Goal: Transaction & Acquisition: Purchase product/service

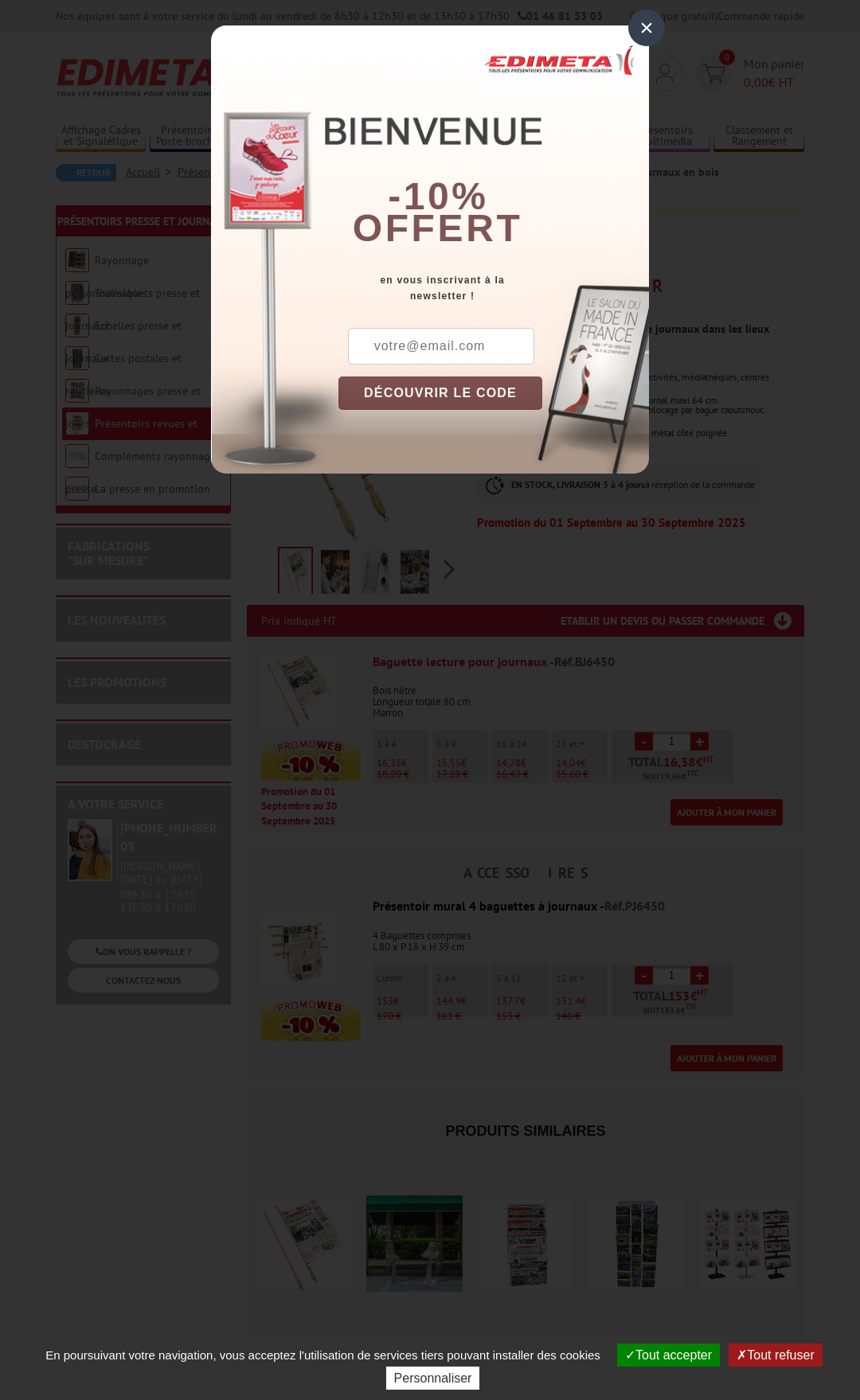
click at [640, 24] on div "×" at bounding box center [647, 28] width 36 height 36
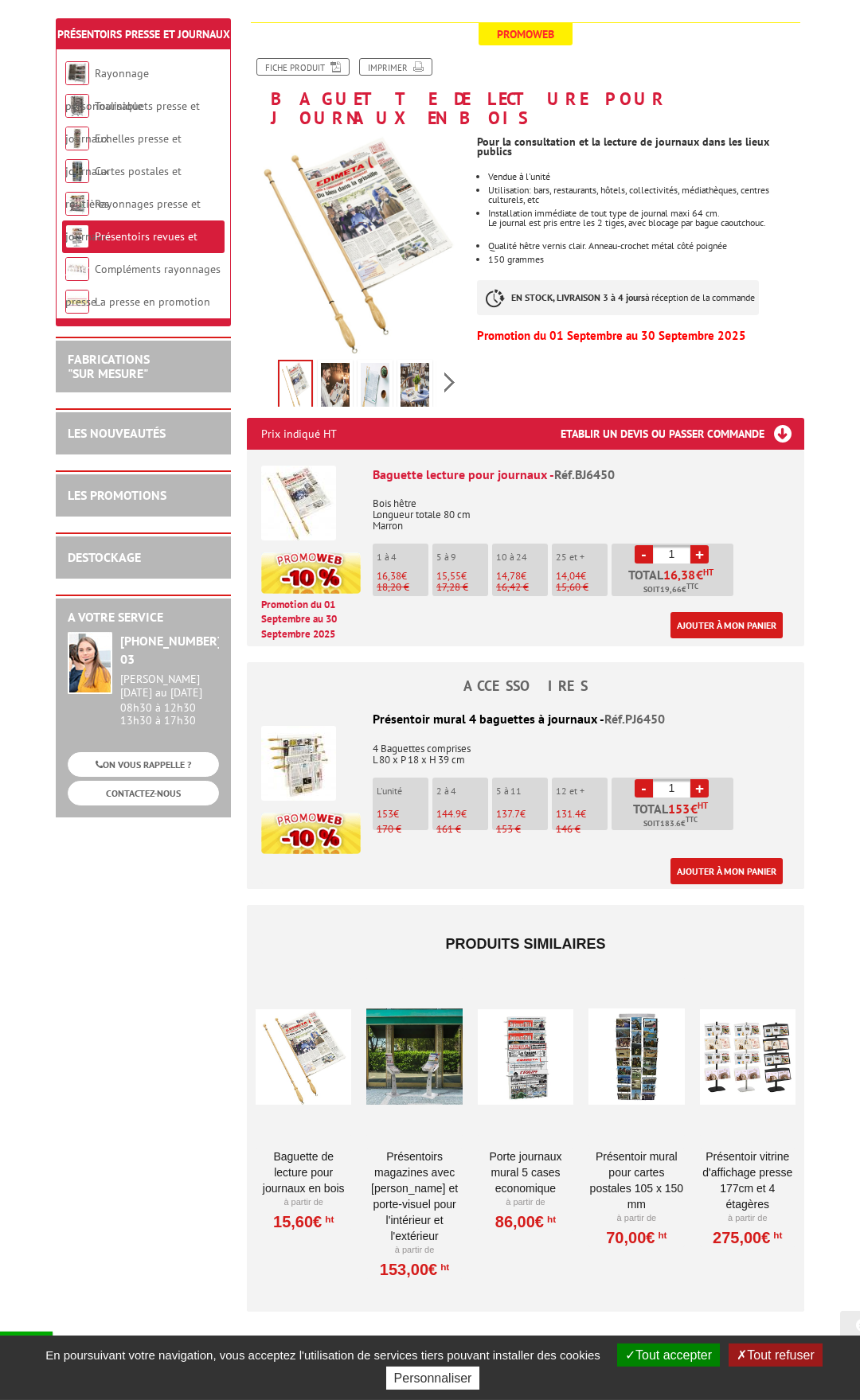
scroll to position [162, 0]
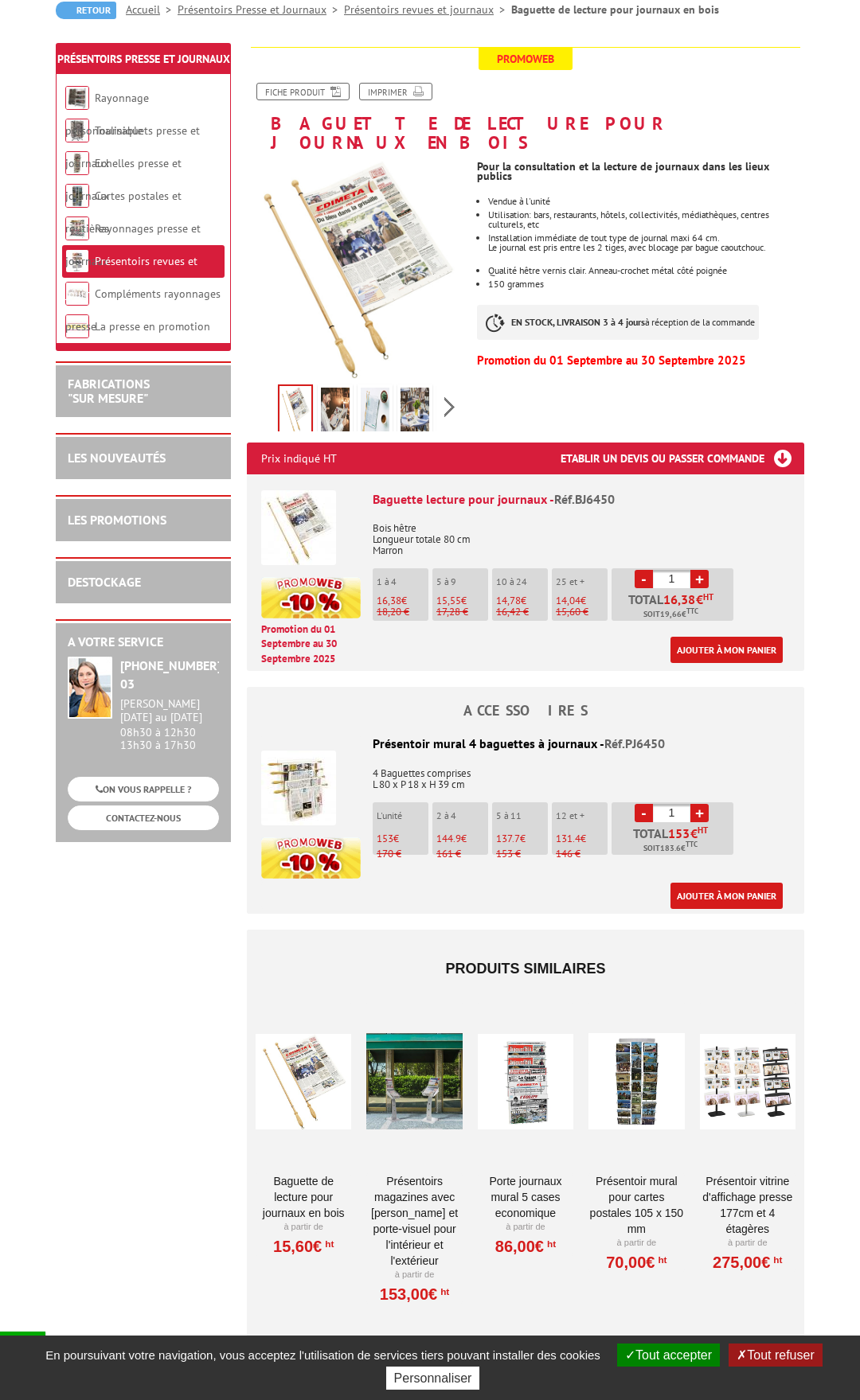
click at [302, 491] on img at bounding box center [299, 528] width 75 height 75
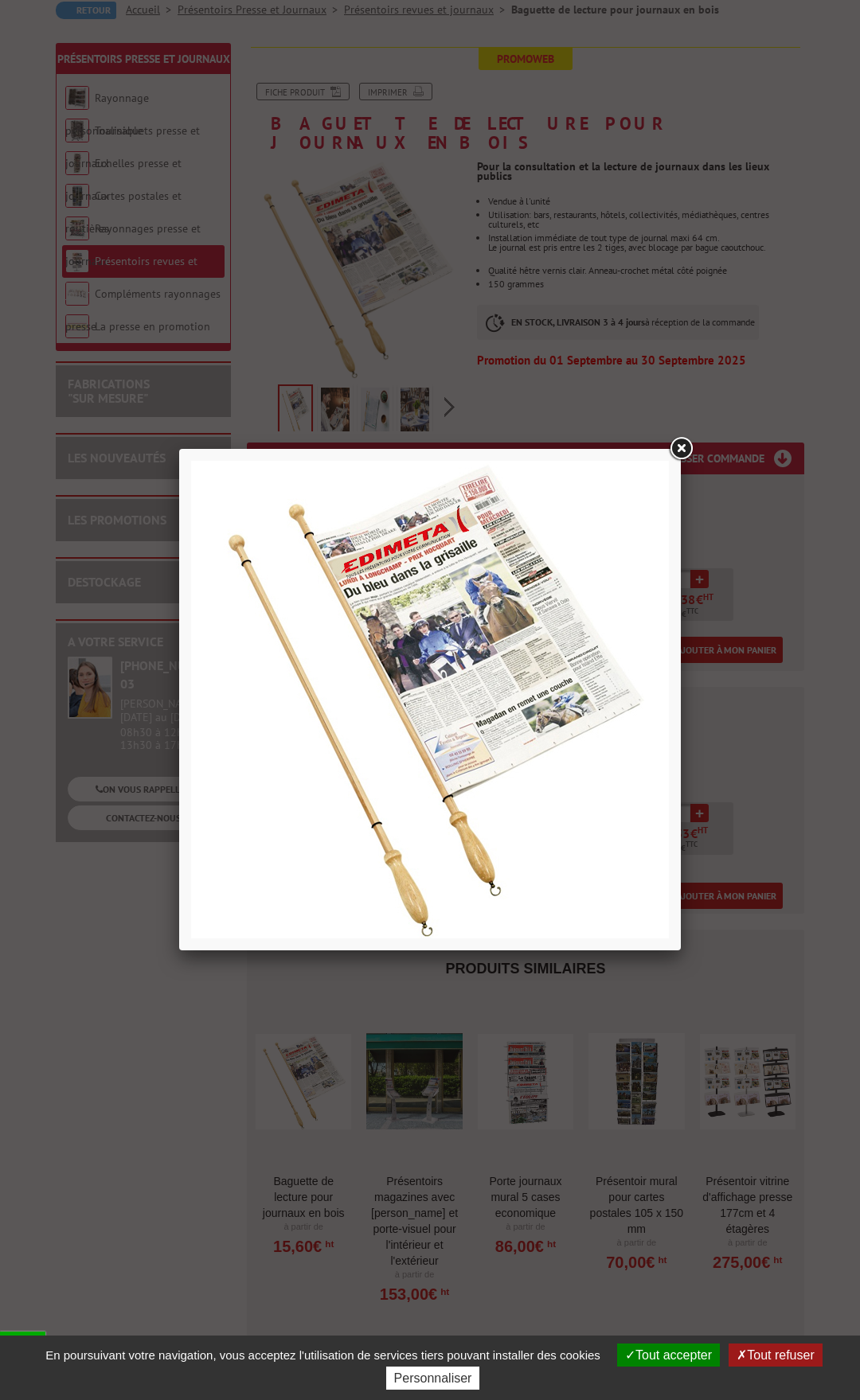
click at [683, 448] on link at bounding box center [680, 449] width 29 height 29
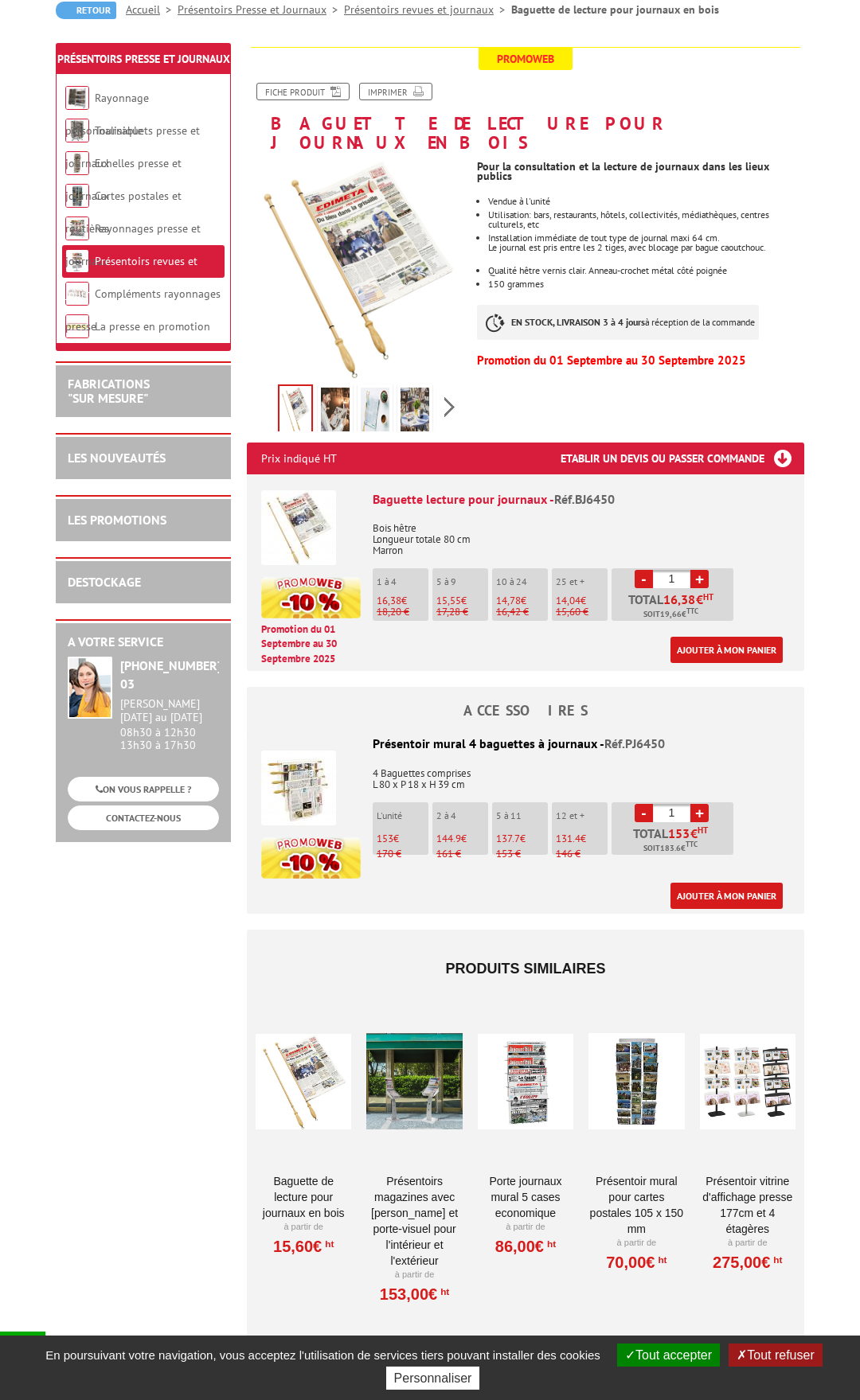
drag, startPoint x: 450, startPoint y: 844, endPoint x: 457, endPoint y: 861, distance: 18.4
click at [497, 703] on h4 "ACCESSOIRES" at bounding box center [525, 711] width 557 height 16
click at [298, 758] on img at bounding box center [299, 788] width 75 height 75
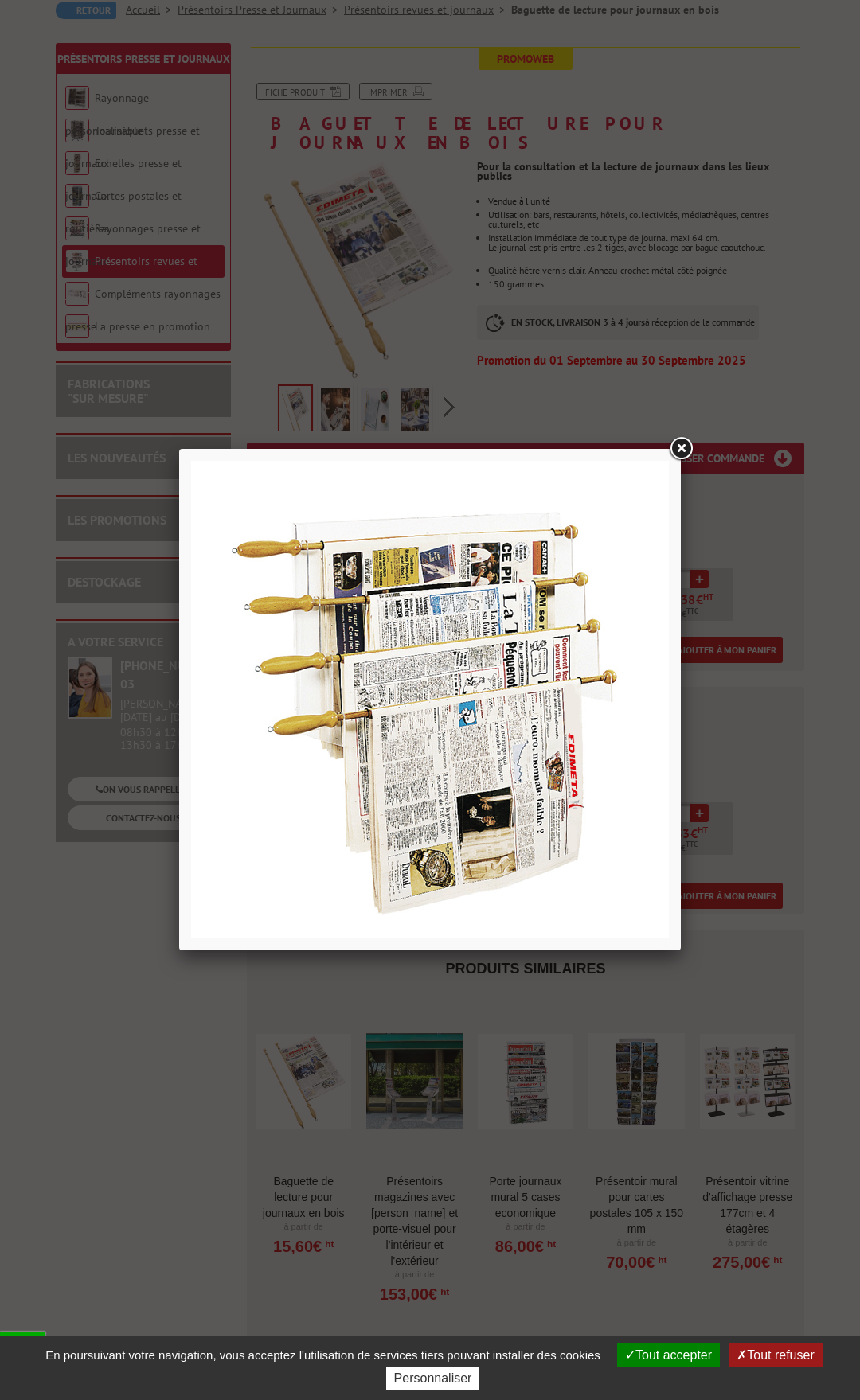
click at [683, 447] on link at bounding box center [680, 449] width 29 height 29
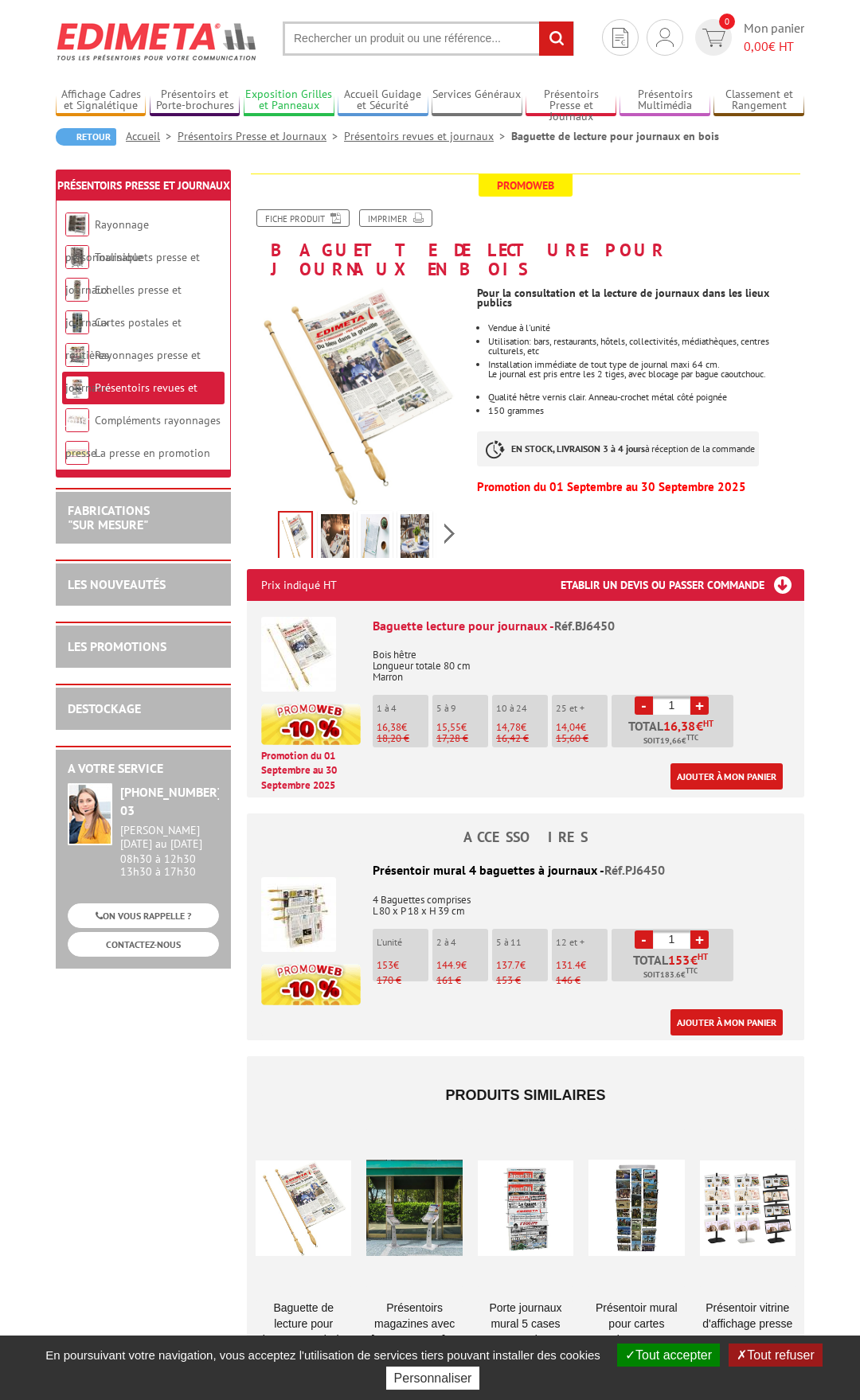
scroll to position [0, 0]
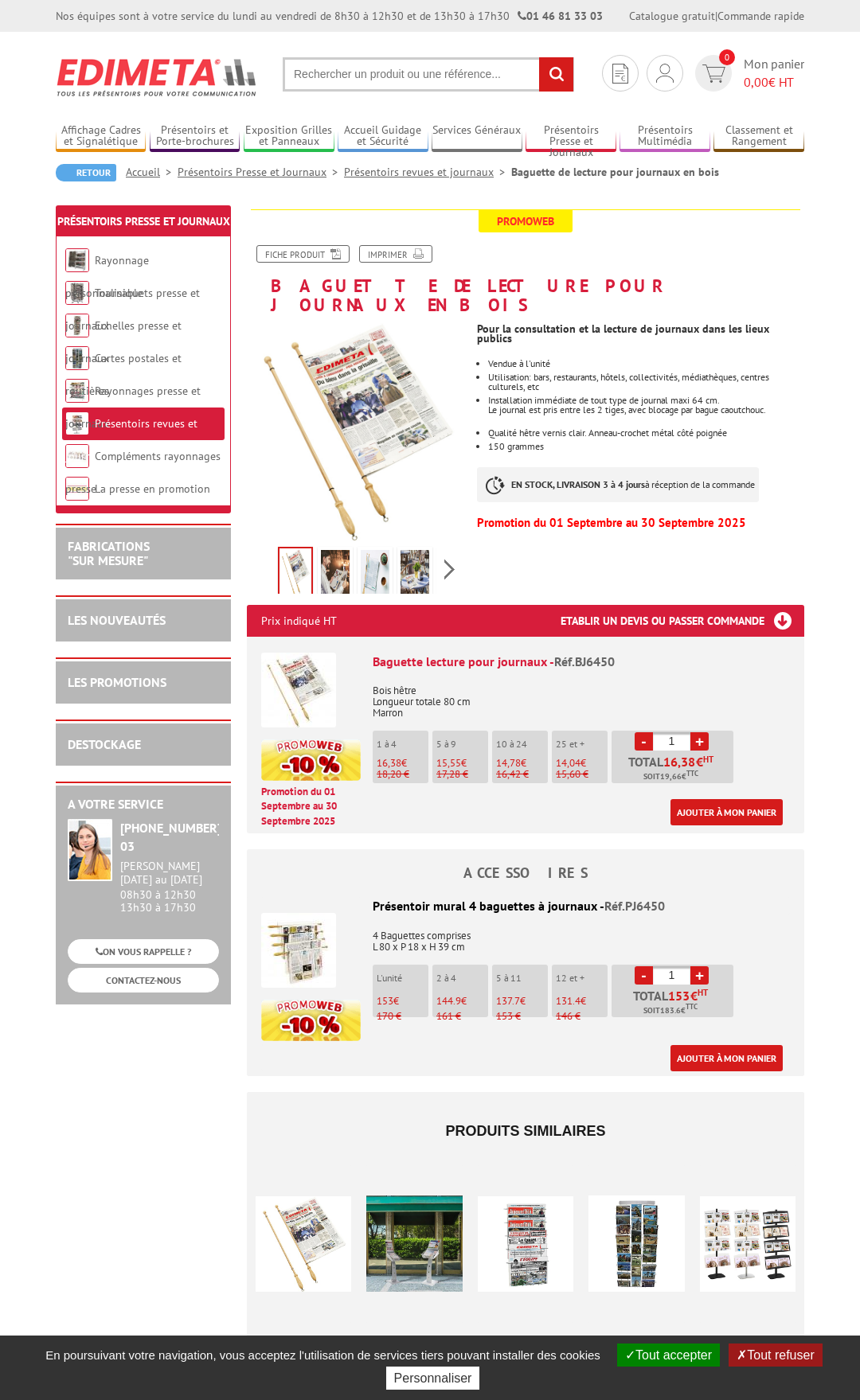
drag, startPoint x: 553, startPoint y: 643, endPoint x: 622, endPoint y: 645, distance: 69.0
click at [624, 653] on div "Baguette lecture pour journaux - Réf.BJ6450" at bounding box center [581, 661] width 417 height 18
copy div "Réf.BJ6450"
click at [693, 799] on link "Ajouter à mon panier" at bounding box center [725, 812] width 112 height 26
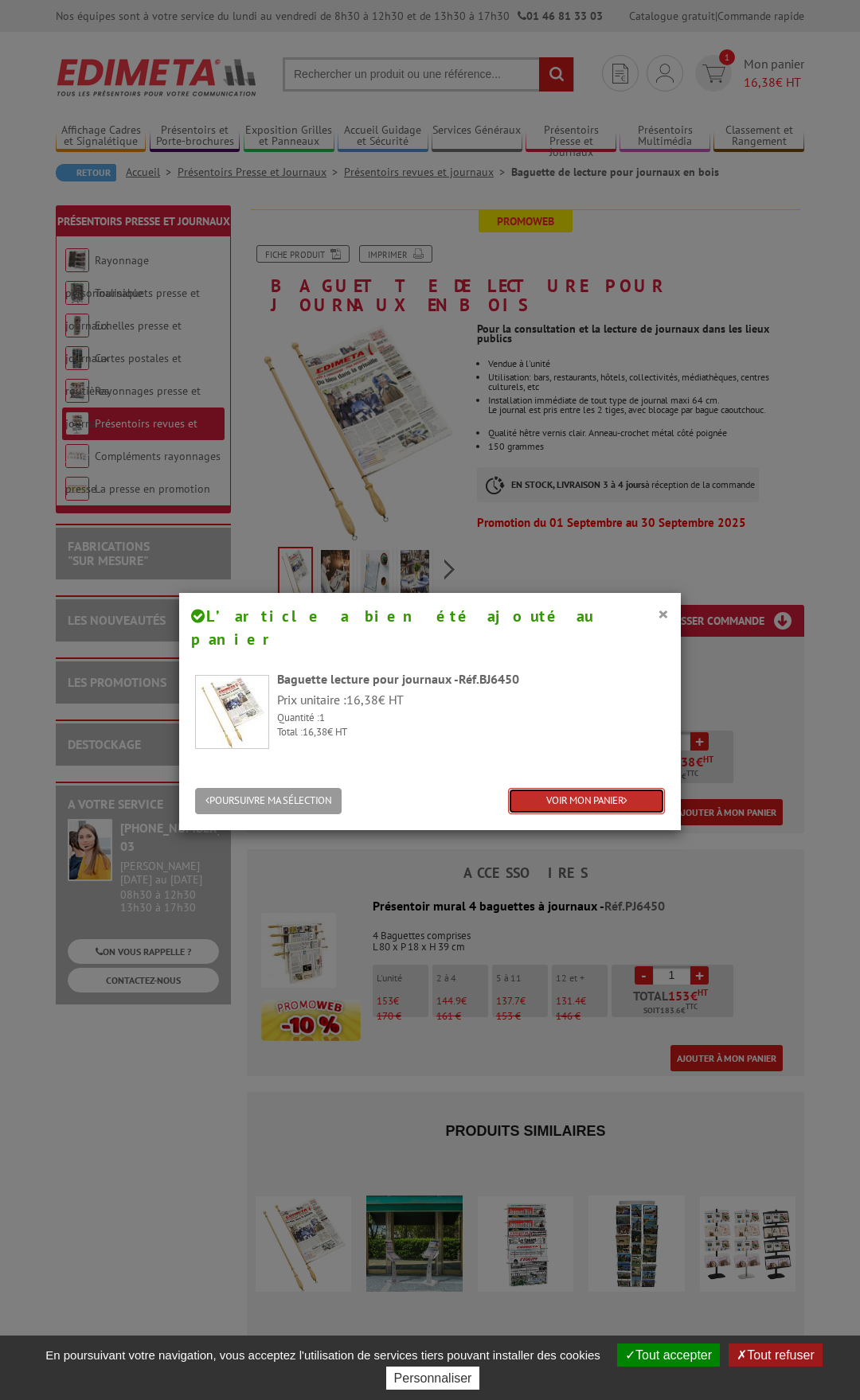
click at [567, 788] on link "VOIR MON PANIER" at bounding box center [586, 801] width 157 height 26
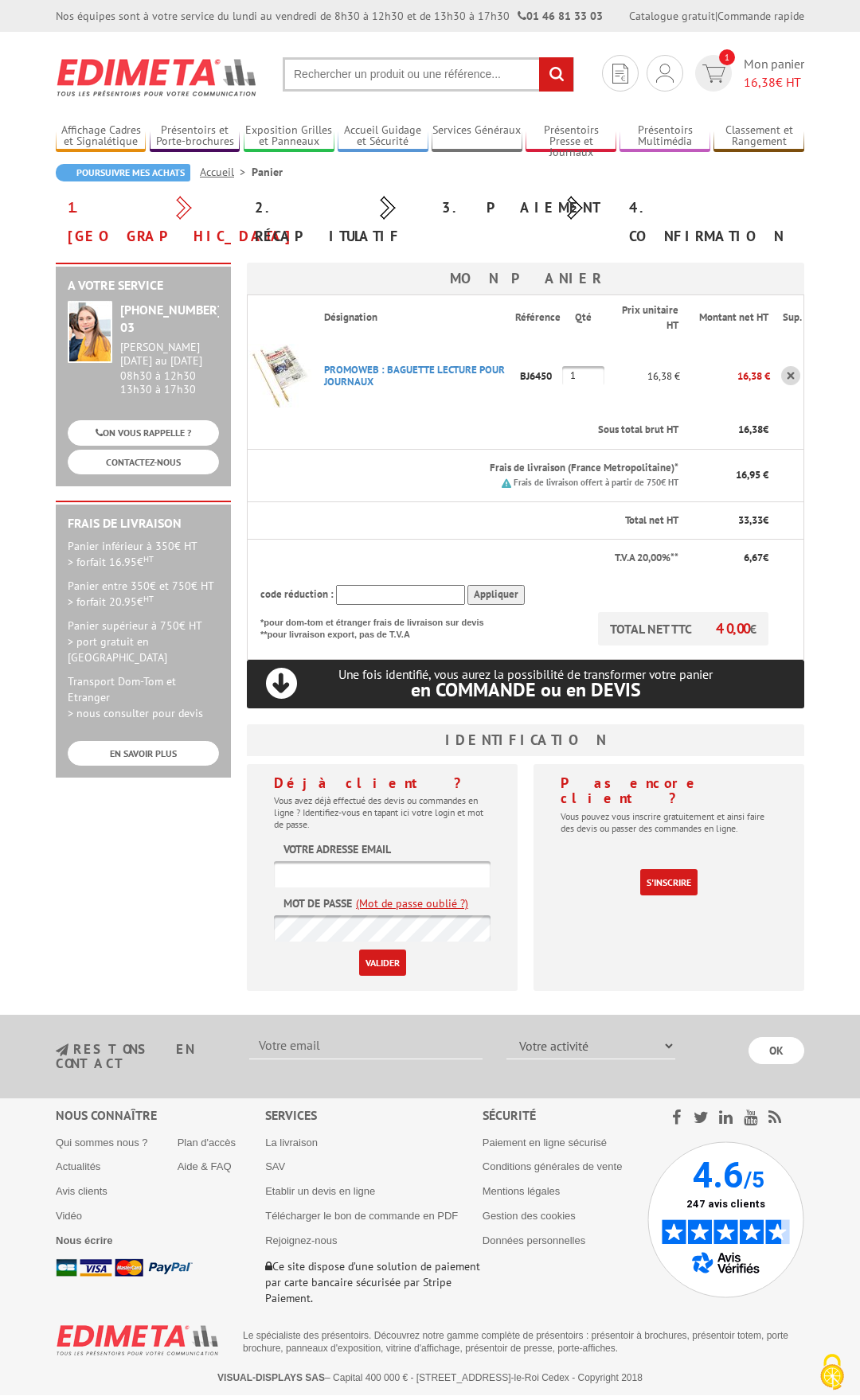
drag, startPoint x: 0, startPoint y: 0, endPoint x: 428, endPoint y: 377, distance: 570.4
click at [562, 377] on input "1" at bounding box center [583, 376] width 43 height 19
type input "3"
click at [469, 371] on td "PROMOWEB : BAGUETTE LECTURE POUR JOURNAUX Code promo non activable pour cet art…" at bounding box center [413, 376] width 204 height 72
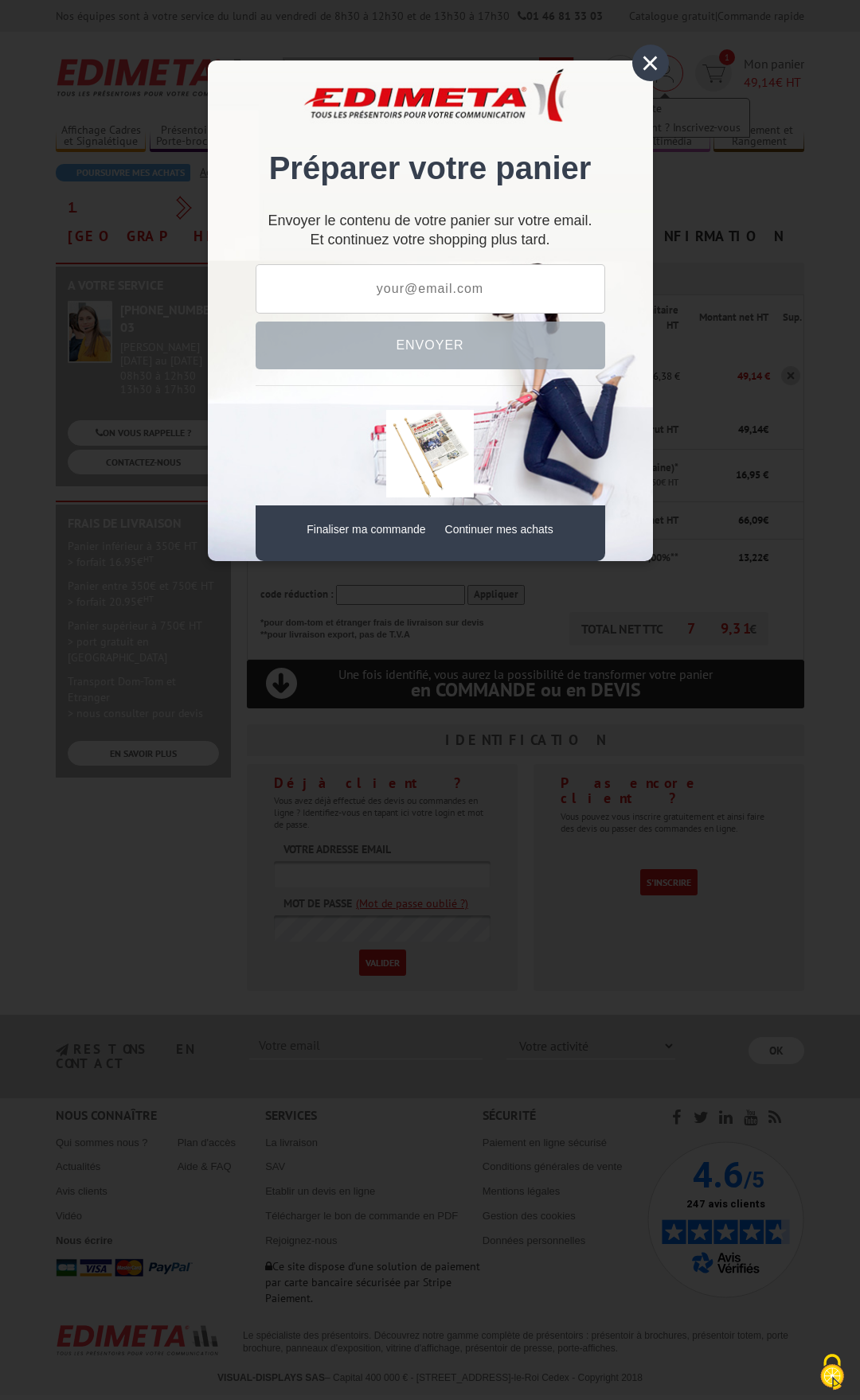
click at [655, 61] on div "×" at bounding box center [650, 62] width 36 height 36
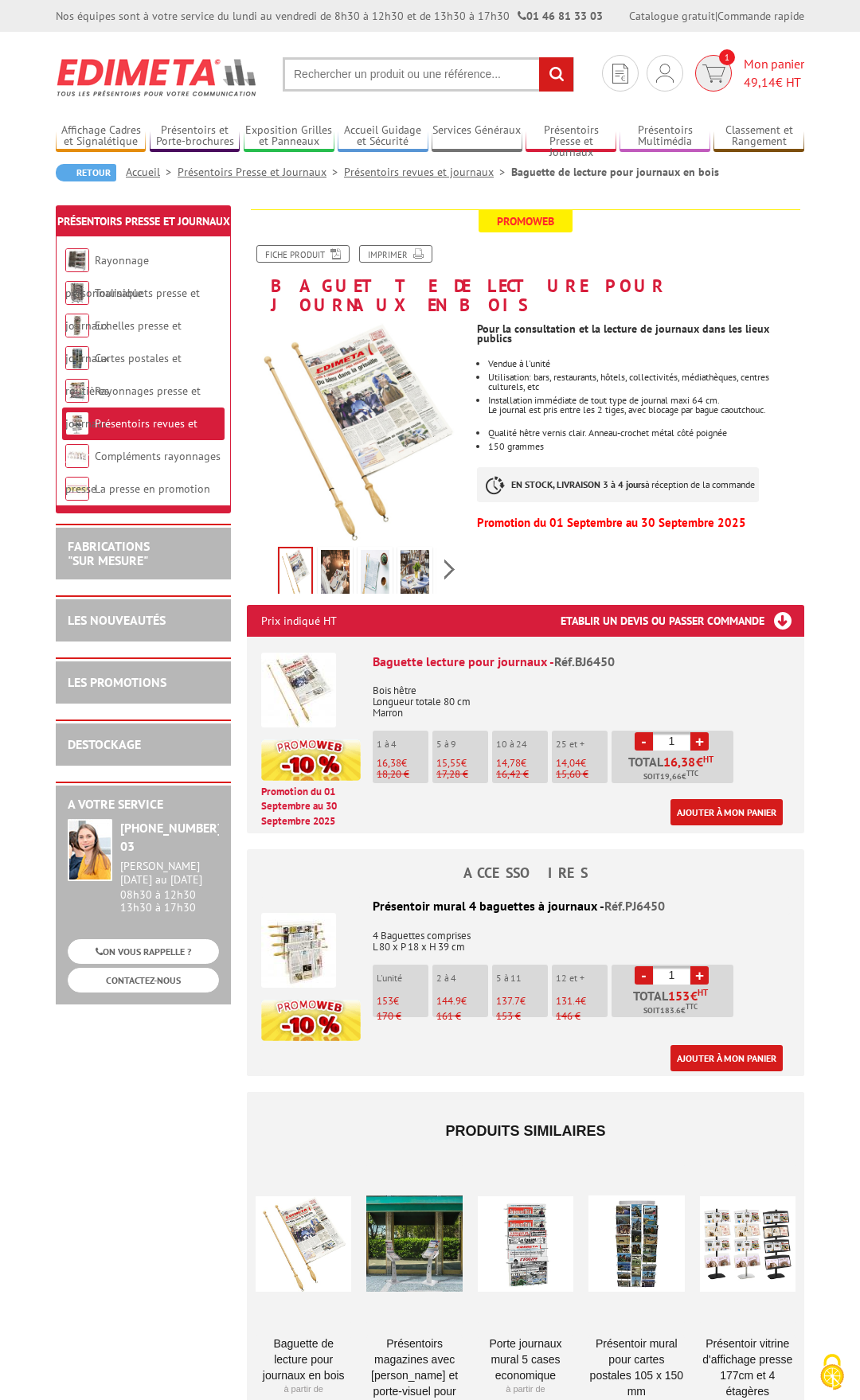
click at [711, 72] on img at bounding box center [713, 73] width 23 height 18
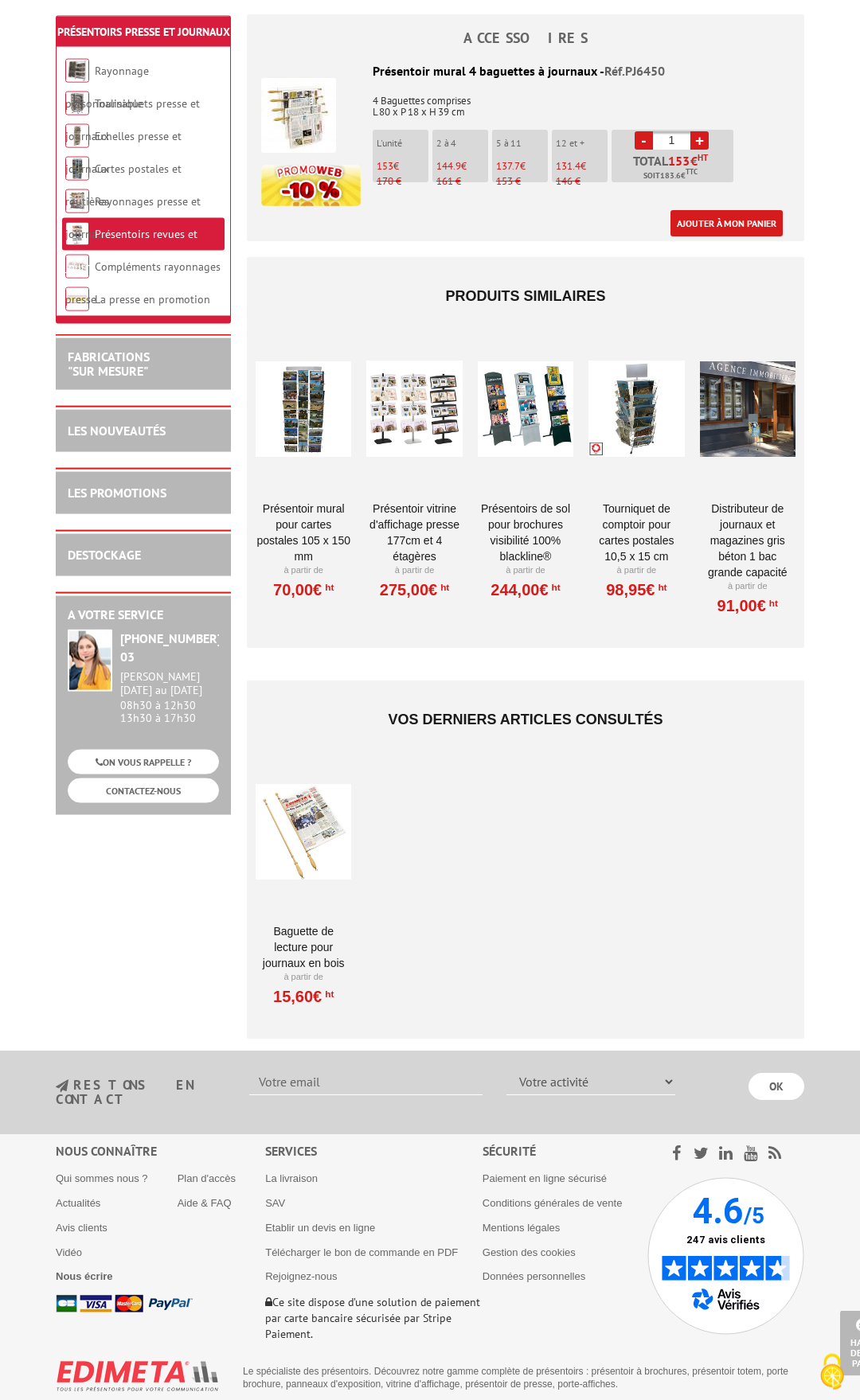
scroll to position [836, 0]
click at [309, 1221] on link "Etablir un devis en ligne" at bounding box center [319, 1227] width 110 height 12
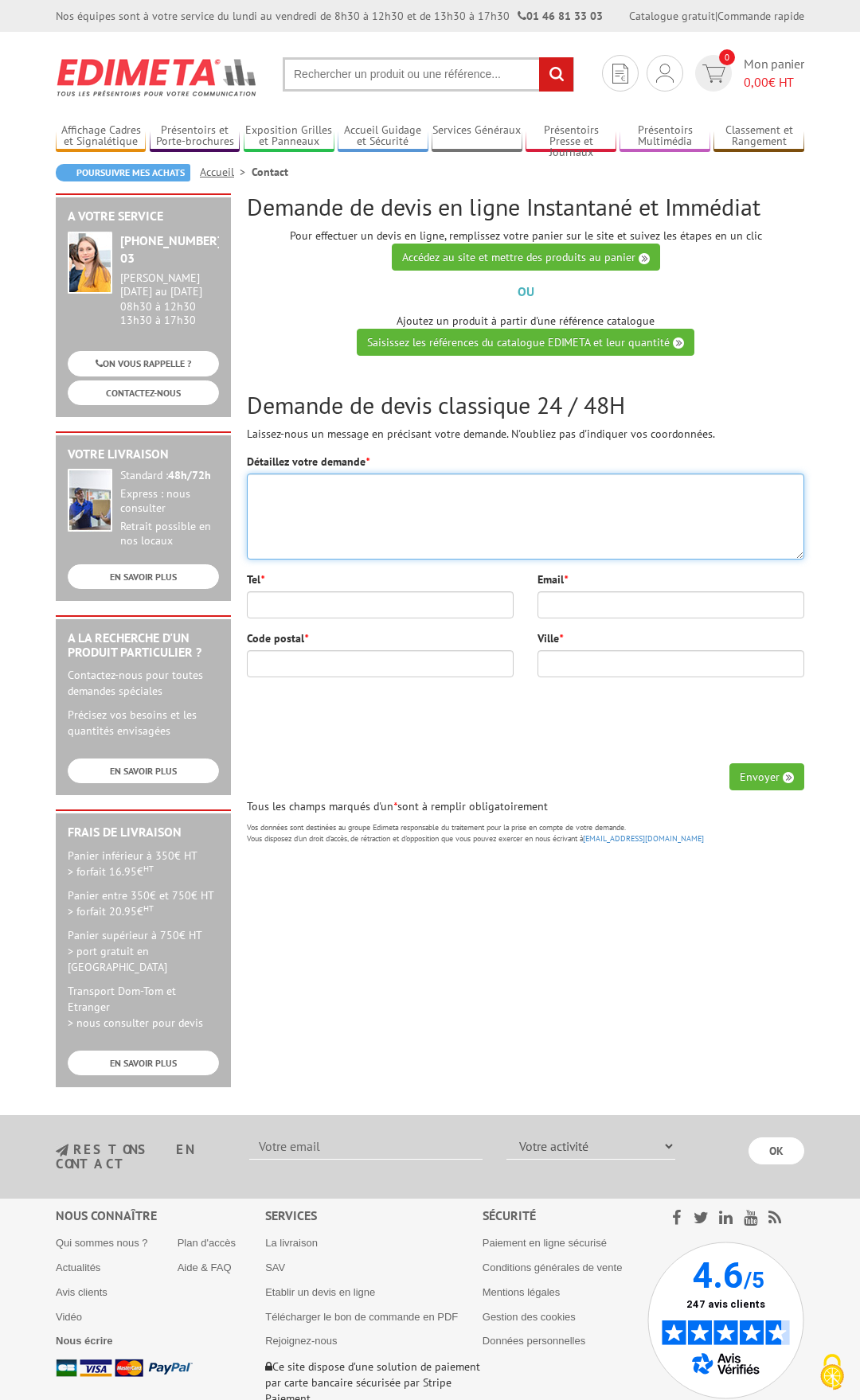
drag, startPoint x: 295, startPoint y: 501, endPoint x: 176, endPoint y: 20, distance: 495.5
click at [295, 500] on textarea "Détaillez votre demande *" at bounding box center [525, 516] width 557 height 86
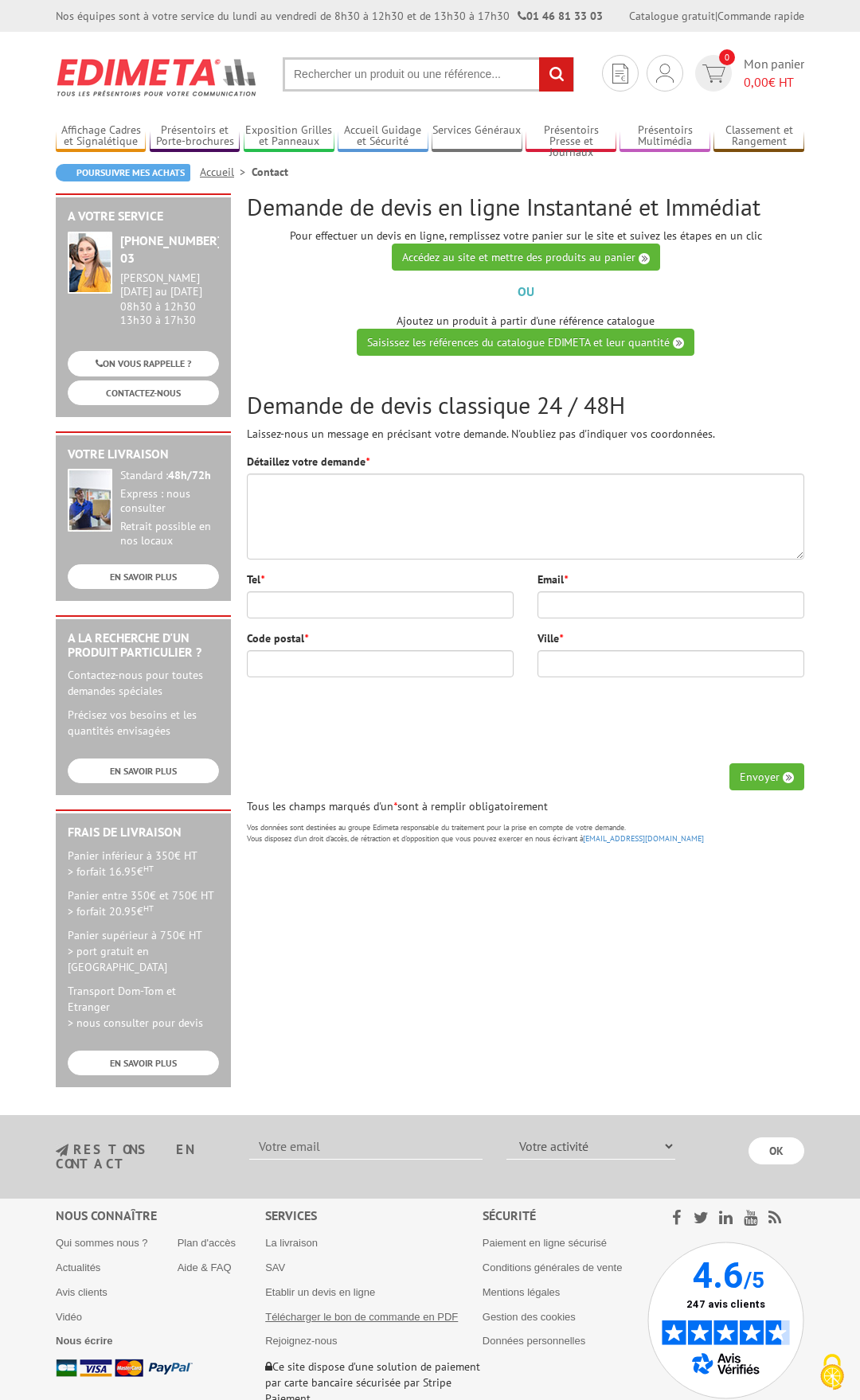
click at [422, 1311] on link "Télécharger le bon de commande en PDF" at bounding box center [361, 1318] width 193 height 12
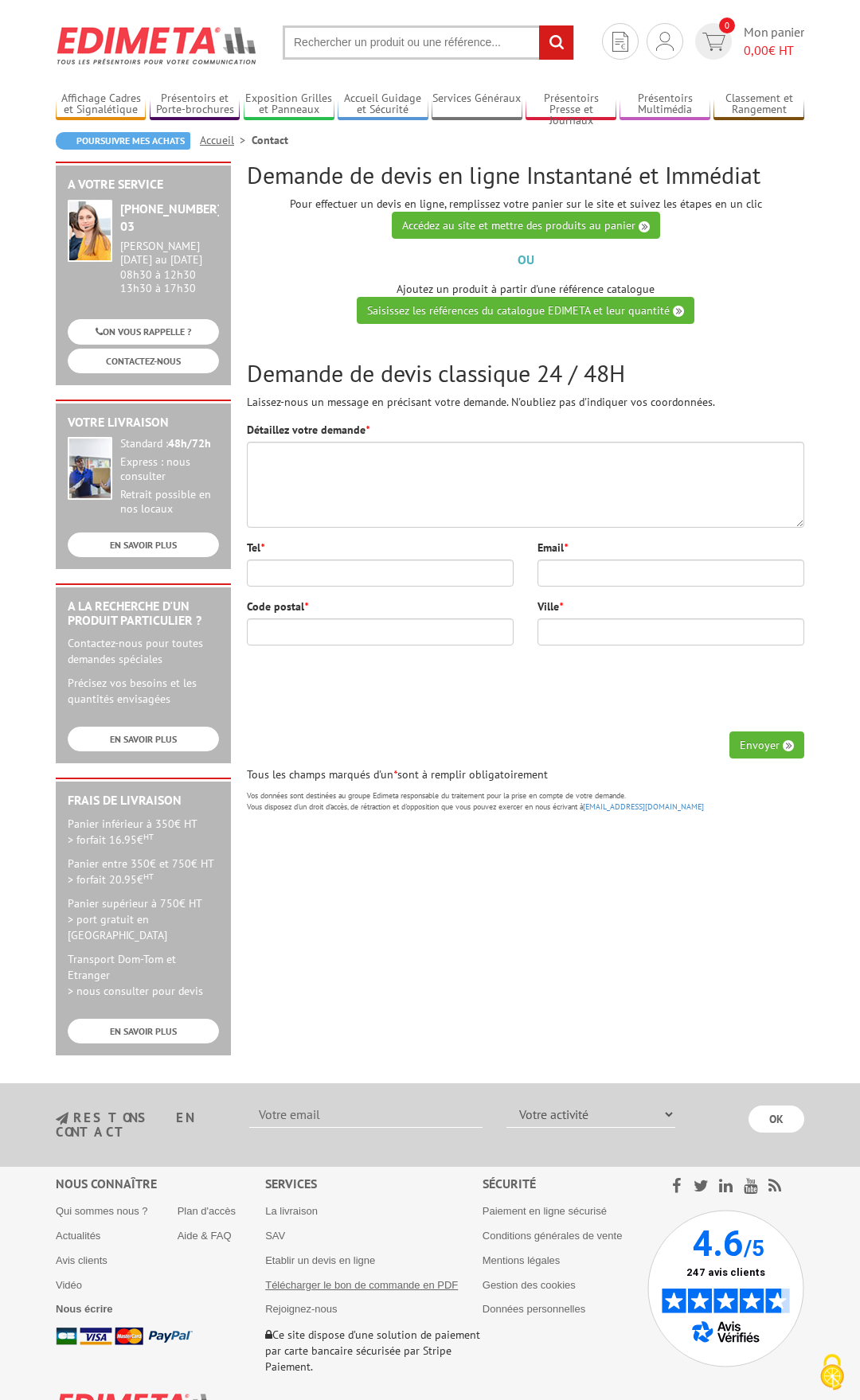
scroll to position [53, 0]
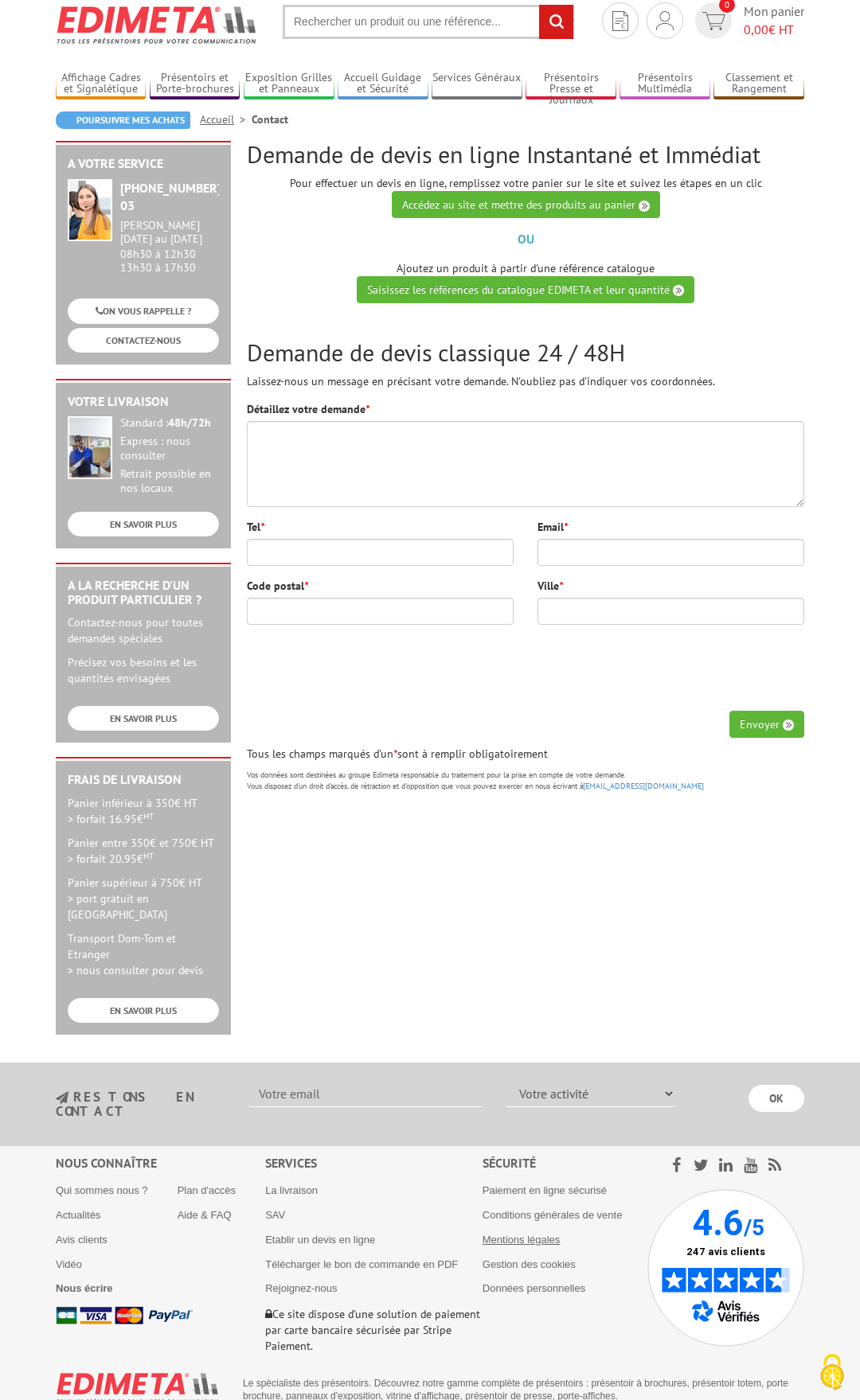
click at [510, 1234] on link "Mentions légales" at bounding box center [522, 1240] width 78 height 12
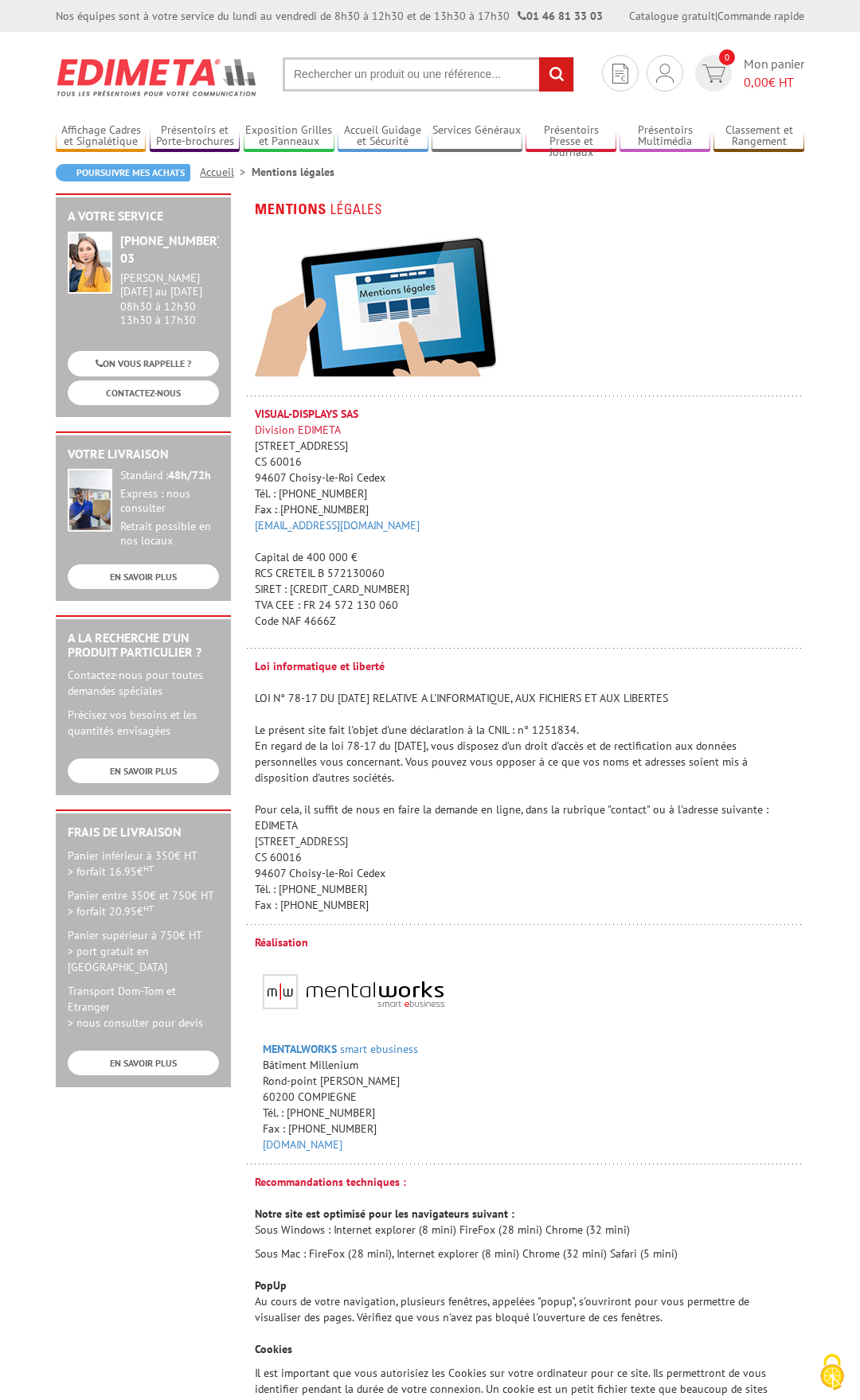
drag, startPoint x: 253, startPoint y: 588, endPoint x: 402, endPoint y: 591, distance: 149.0
click at [402, 591] on td "VISUAL-DISPLAYS SAS Division EDIMETA 10 Rue de la Darse CS 60016 94607 Choisy-l…" at bounding box center [525, 532] width 557 height 253
copy p "SIRET : [CREDIT_CARD_NUMBER]"
click at [177, 82] on img at bounding box center [157, 77] width 203 height 59
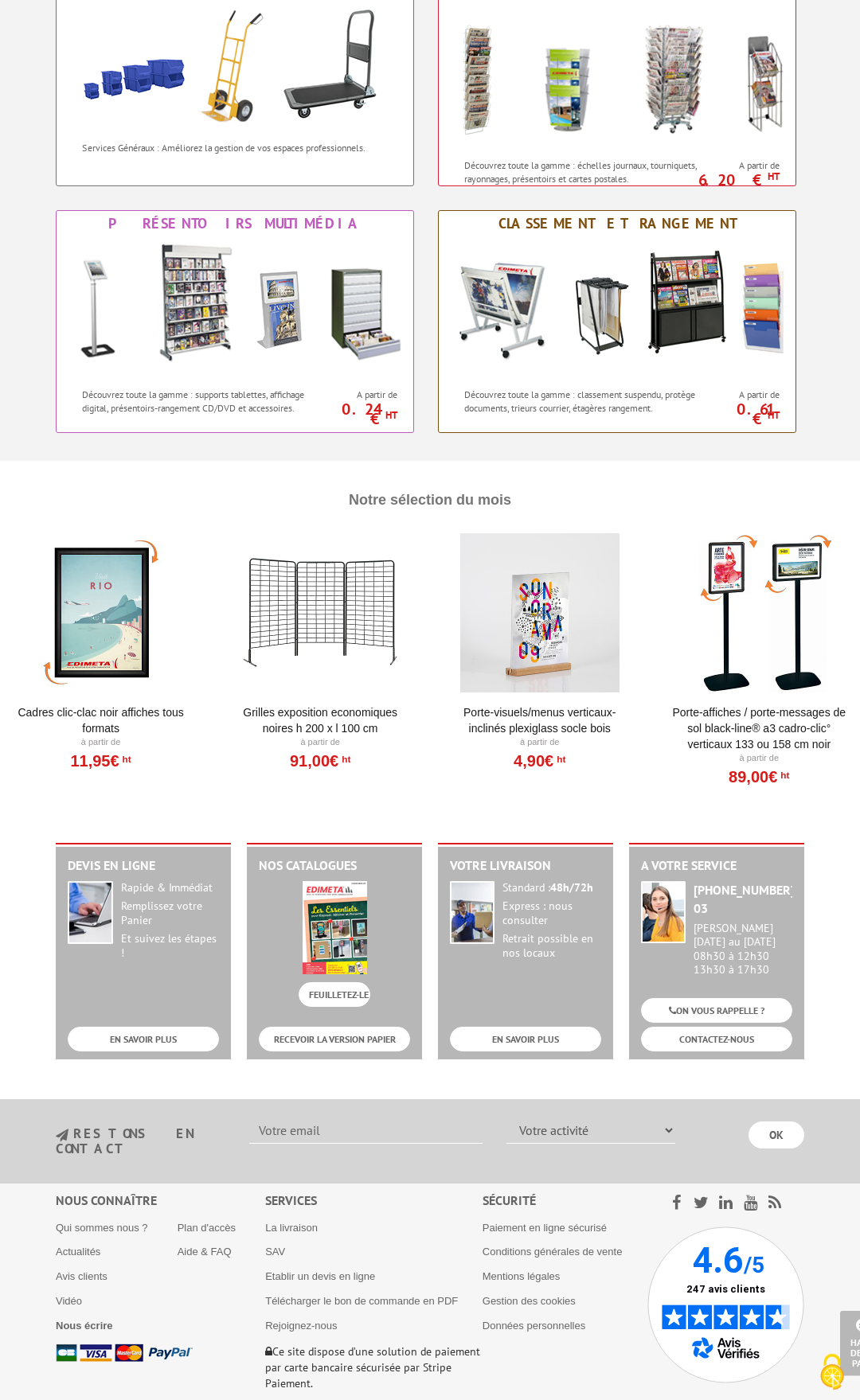
scroll to position [1249, 0]
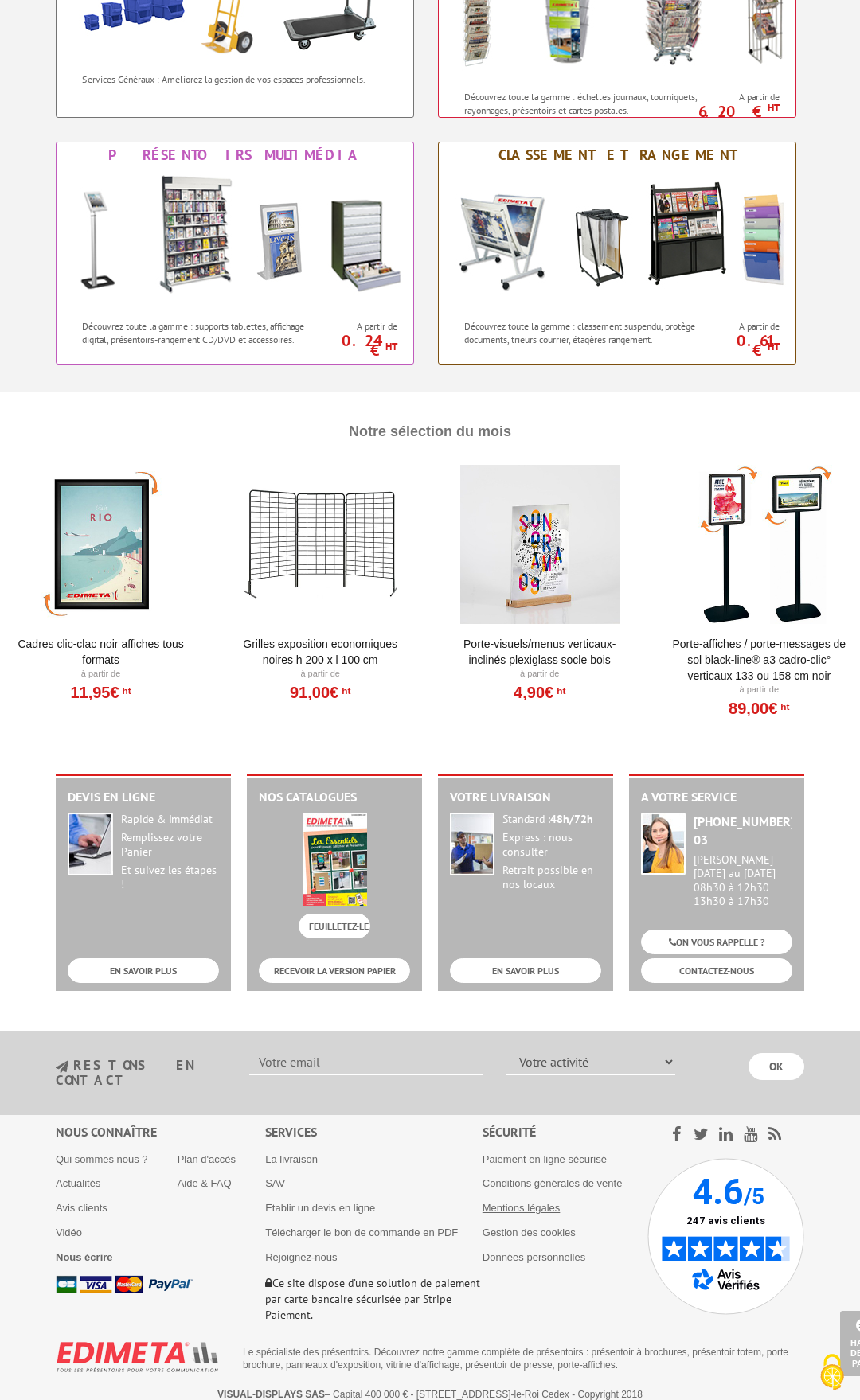
click at [534, 1202] on link "Mentions légales" at bounding box center [522, 1208] width 78 height 12
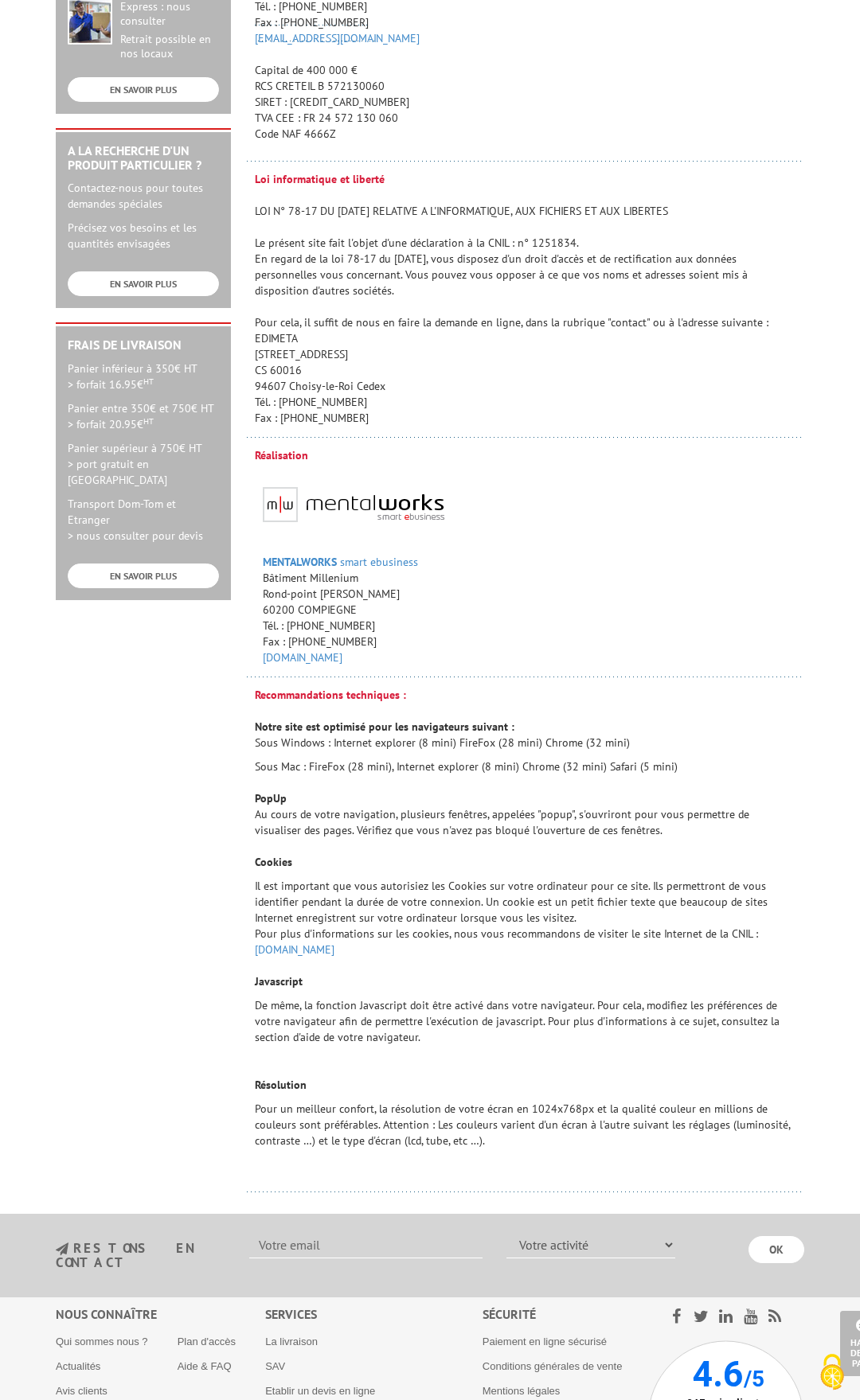
scroll to position [670, 0]
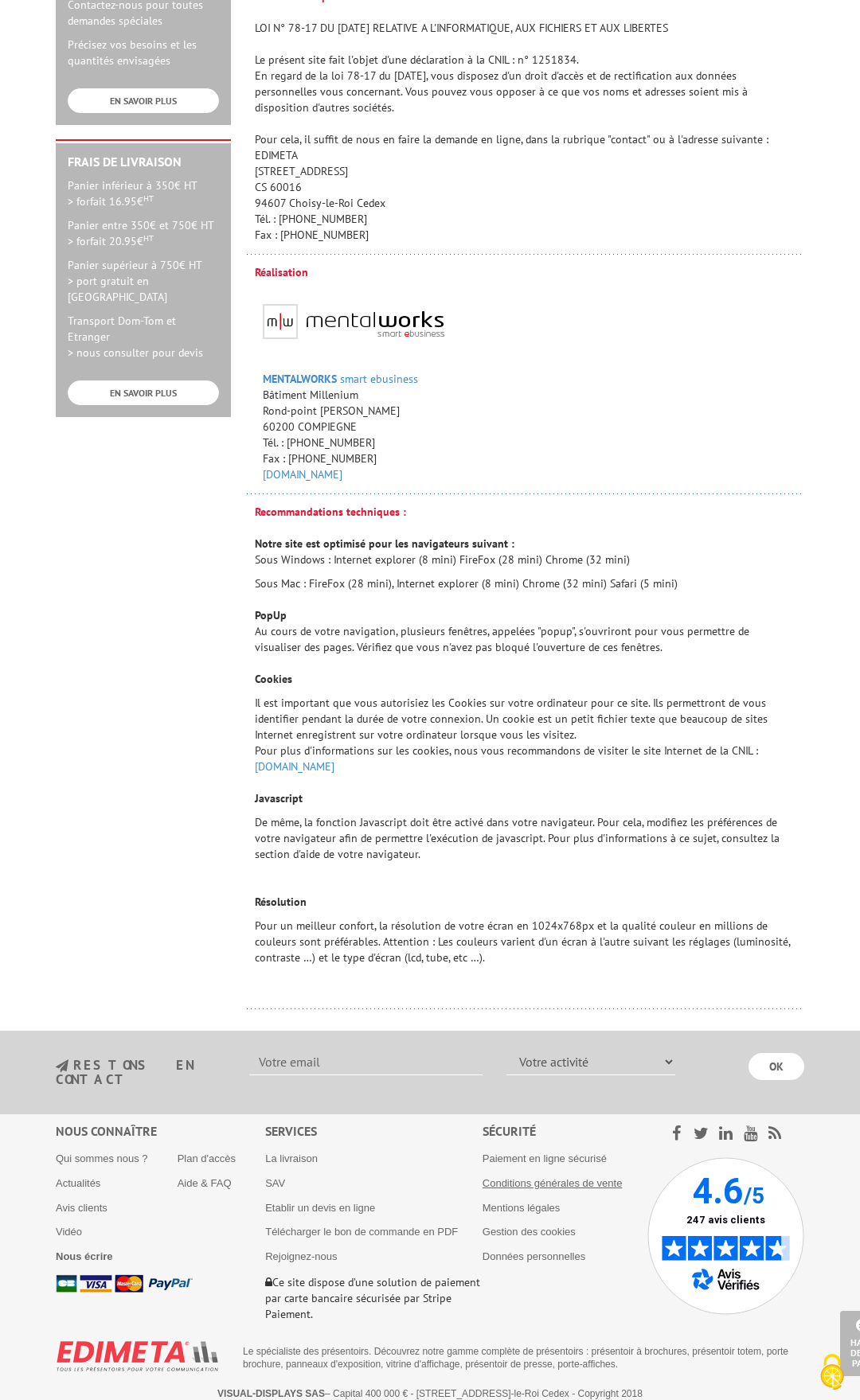
click at [537, 1178] on link "Conditions générales de vente" at bounding box center [552, 1184] width 140 height 12
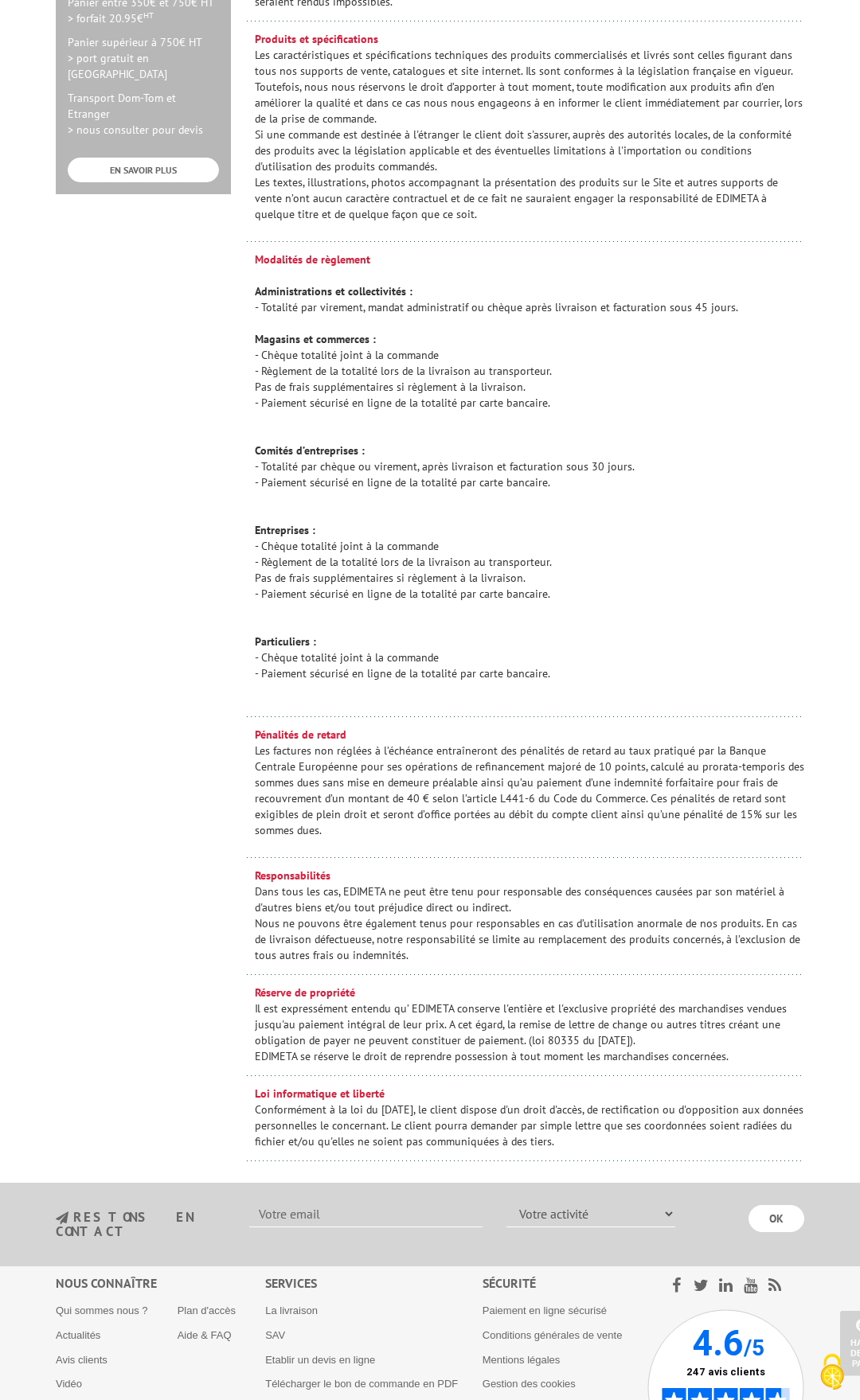
scroll to position [1029, 0]
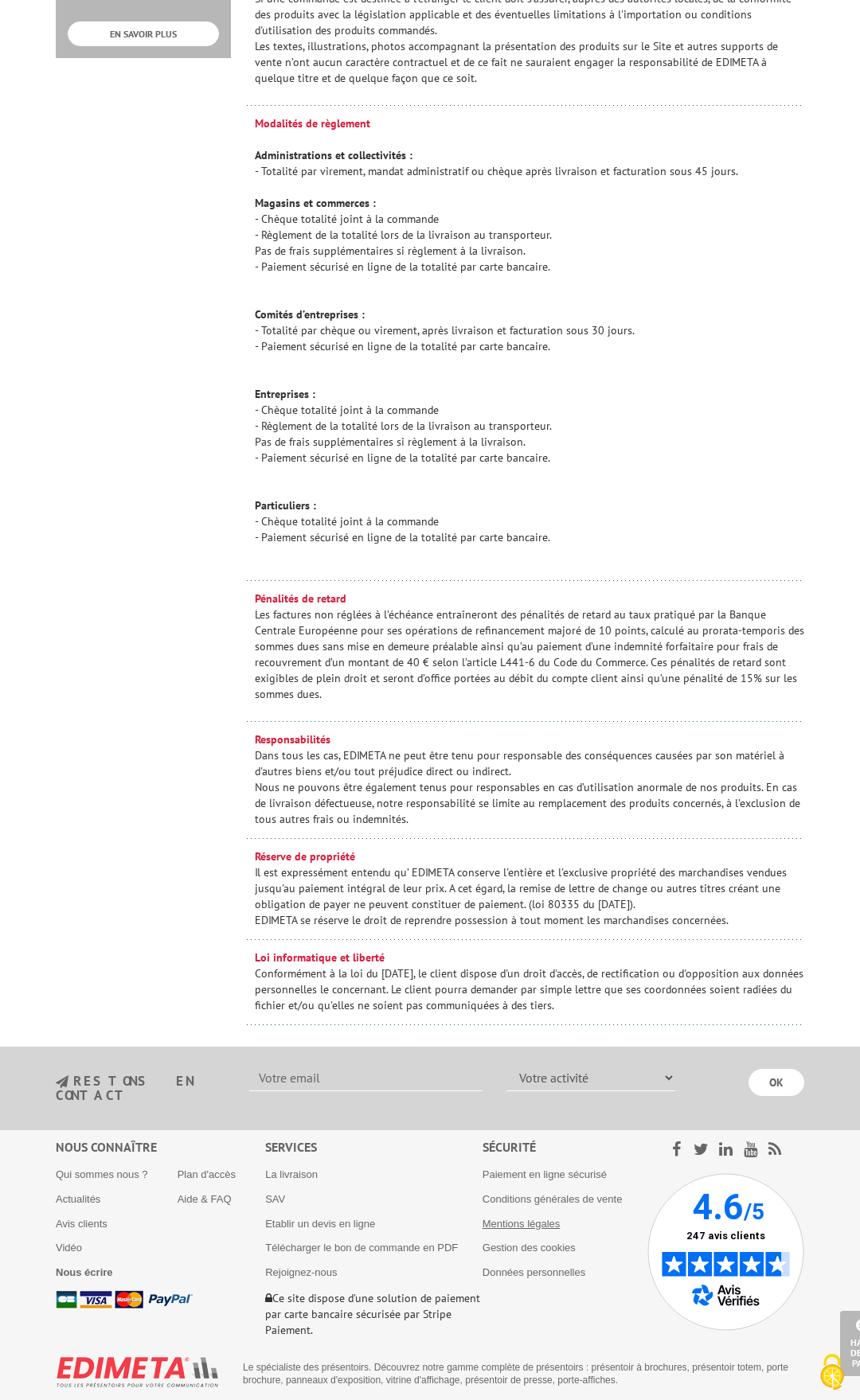
click at [501, 1218] on link "Mentions légales" at bounding box center [522, 1224] width 78 height 12
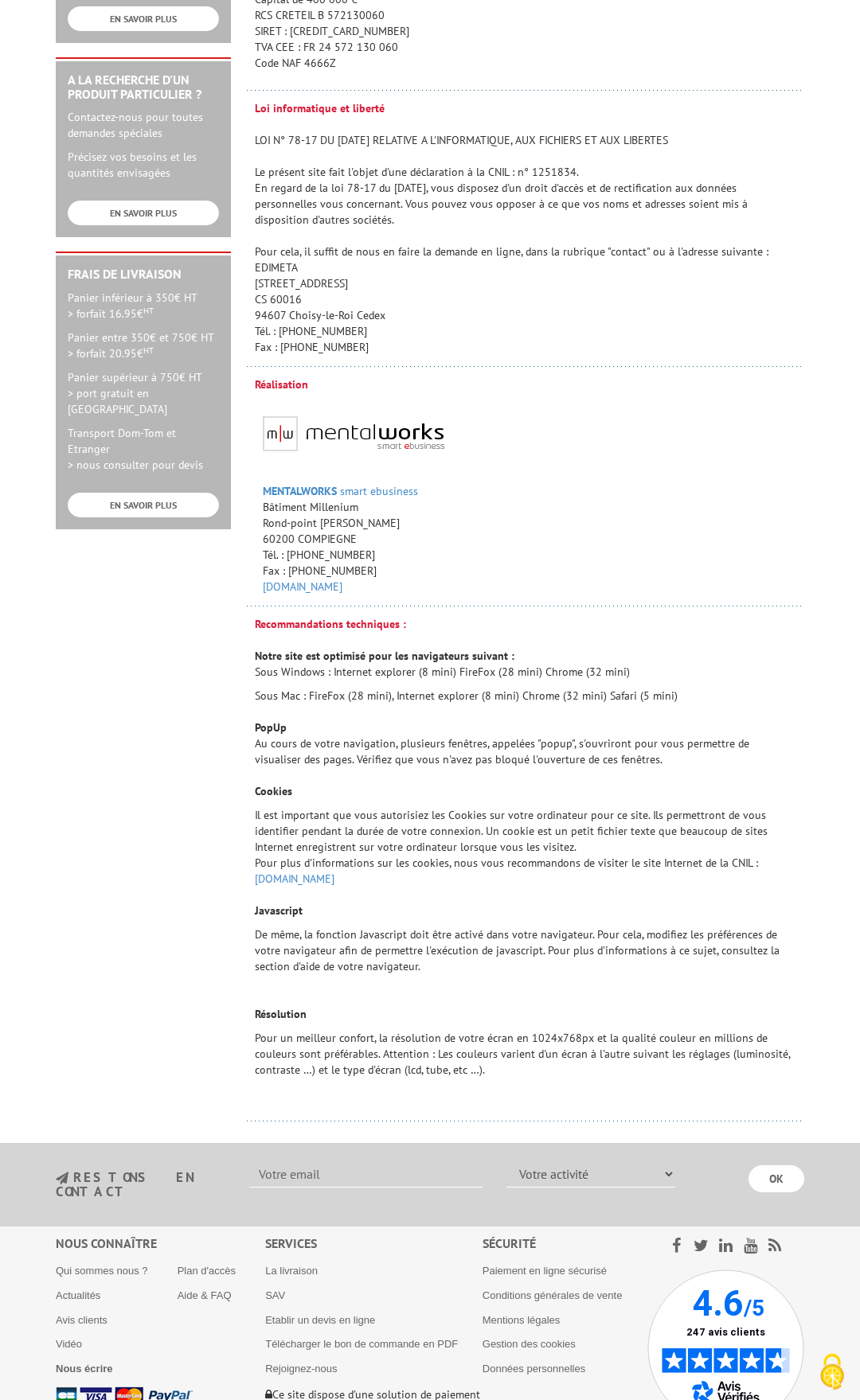
scroll to position [670, 0]
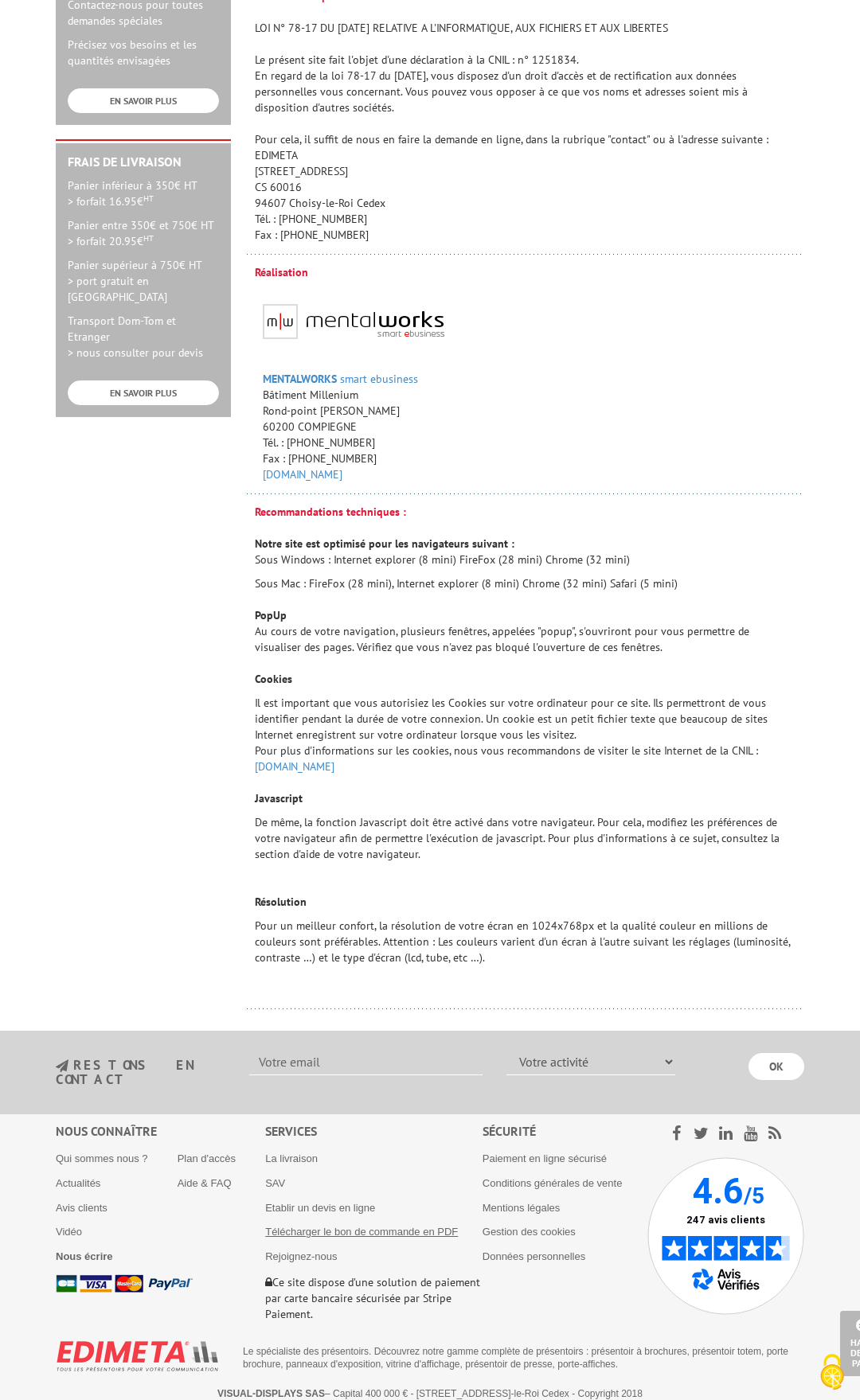
click at [307, 1226] on link "Télécharger le bon de commande en PDF" at bounding box center [361, 1232] width 193 height 12
